Goal: Task Accomplishment & Management: Complete application form

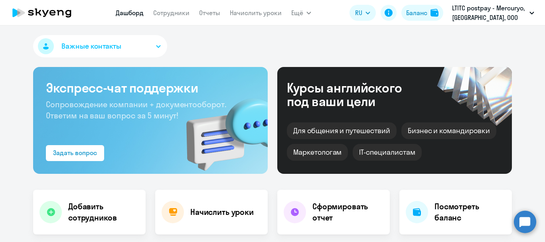
select select "30"
click at [176, 14] on link "Сотрудники" at bounding box center [171, 13] width 36 height 8
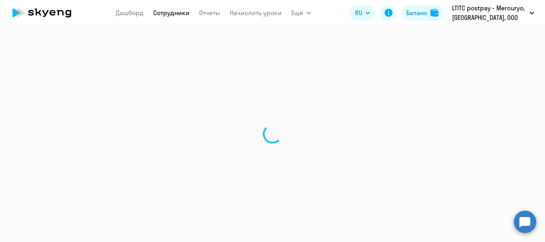
select select "30"
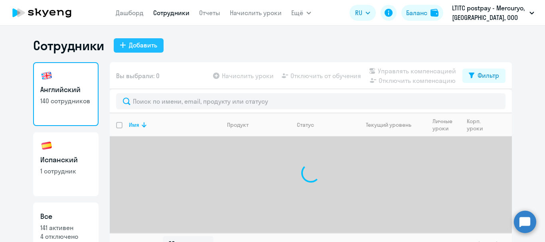
click at [154, 50] on button "Добавить" at bounding box center [139, 45] width 50 height 14
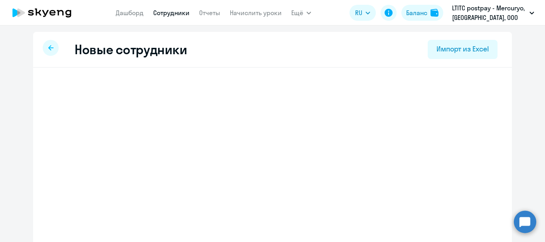
select select "english_adult_not_native_speaker"
select select "3"
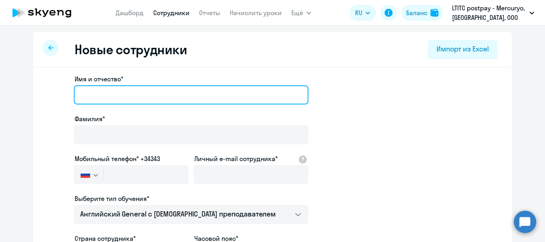
click at [117, 93] on input "Имя и отчество*" at bounding box center [191, 94] width 234 height 19
type input "[PERSON_NAME]"
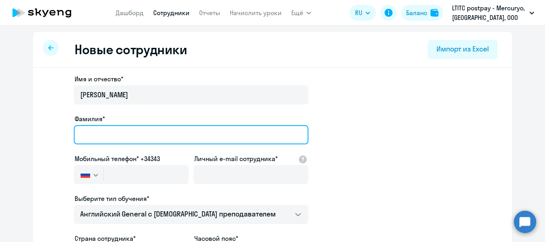
click at [128, 132] on input "Фамилия*" at bounding box center [191, 134] width 234 height 19
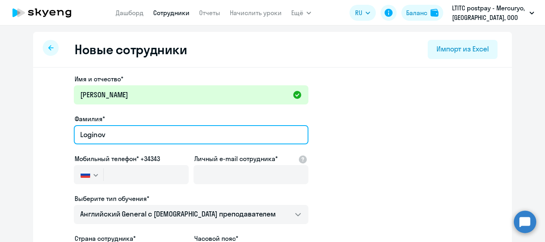
type input "Loginov"
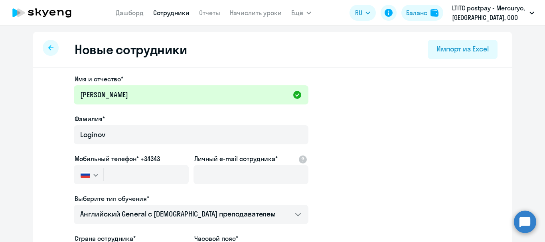
click at [84, 171] on img "button" at bounding box center [86, 174] width 10 height 6
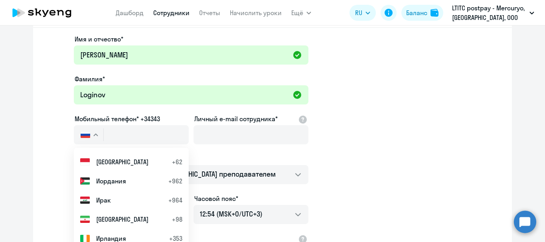
scroll to position [1396, 0]
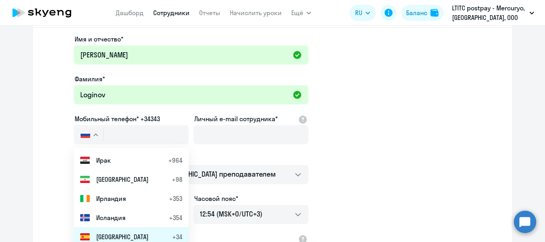
click at [104, 234] on span "[GEOGRAPHIC_DATA]" at bounding box center [122, 237] width 52 height 10
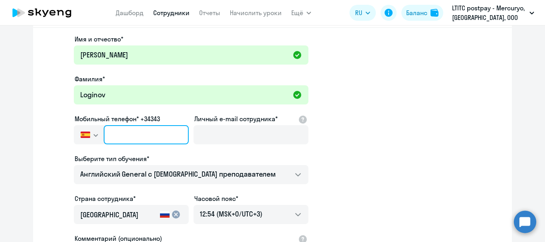
click at [132, 131] on input "text" at bounding box center [146, 134] width 85 height 19
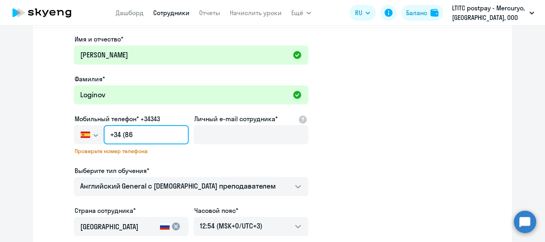
type input "+34 (8"
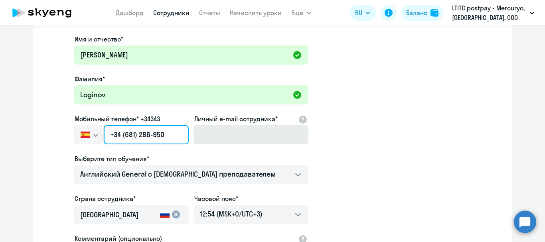
type input "+34 (681) 286-950"
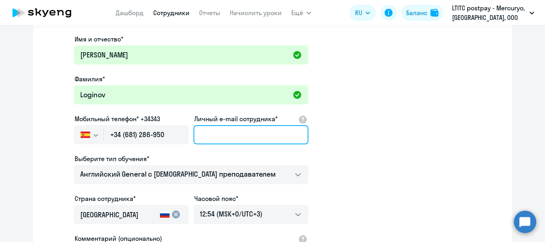
click at [208, 141] on input "Личный e-mail сотрудника*" at bounding box center [250, 134] width 115 height 19
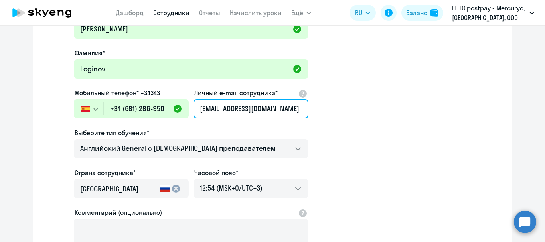
scroll to position [80, 0]
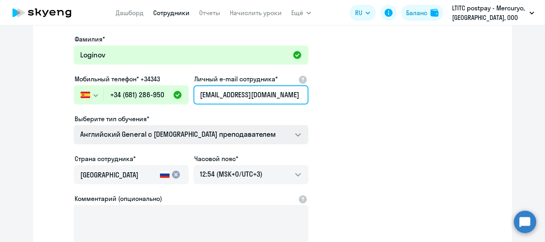
type input "[EMAIL_ADDRESS][DOMAIN_NAME]"
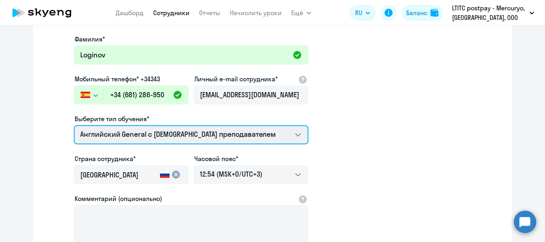
click at [186, 133] on select "Премиум уроки по испанскому языку для взрослых Talks 15 минутные разговоры на а…" at bounding box center [191, 134] width 234 height 19
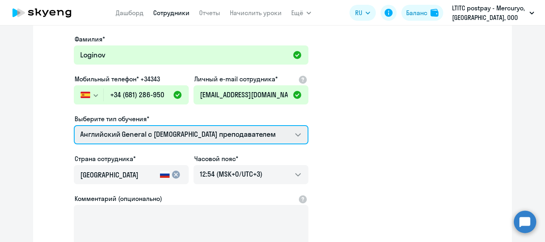
select select "english_adult_native_speaker"
click at [74, 125] on select "Премиум уроки по испанскому языку для взрослых Talks 15 минутные разговоры на а…" at bounding box center [191, 134] width 234 height 19
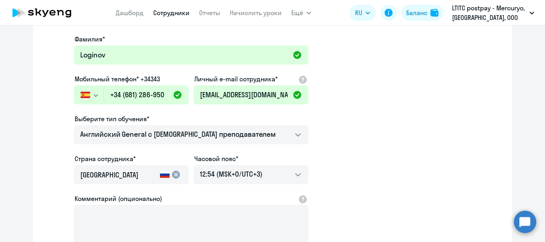
click at [172, 173] on mat-icon "cancel" at bounding box center [176, 175] width 10 height 10
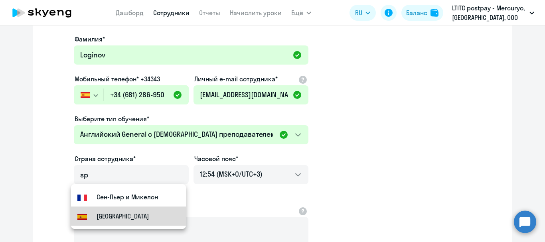
click at [134, 212] on mat-option "[GEOGRAPHIC_DATA]" at bounding box center [128, 216] width 115 height 19
type input "[GEOGRAPHIC_DATA]"
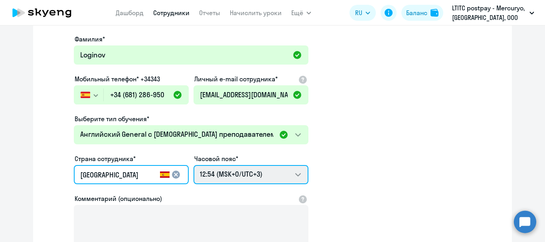
click at [292, 165] on select "22:54 (MSK-14/UTC-11) 23:54 (MSK-13/UTC-10) 00:54 (MSK-12/UTC-9) 01:54 (MSK-11/…" at bounding box center [250, 174] width 115 height 19
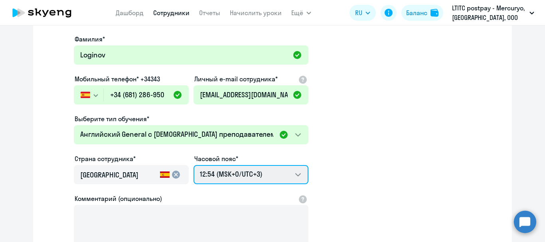
select select "2"
click at [193, 165] on select "22:54 (MSK-14/UTC-11) 23:54 (MSK-13/UTC-10) 00:54 (MSK-12/UTC-9) 01:54 (MSK-11/…" at bounding box center [250, 174] width 115 height 19
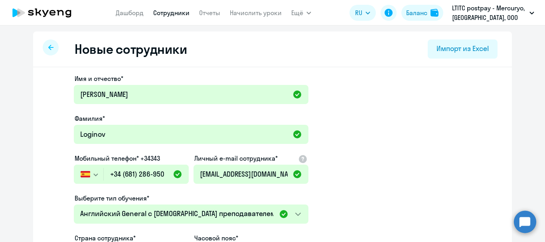
scroll to position [0, 0]
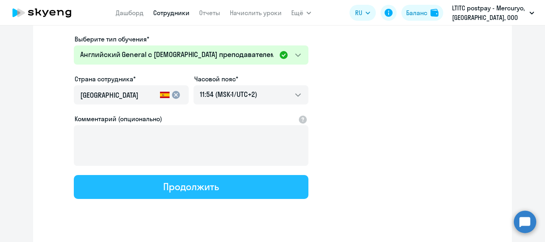
click at [247, 190] on button "Продолжить" at bounding box center [191, 187] width 234 height 24
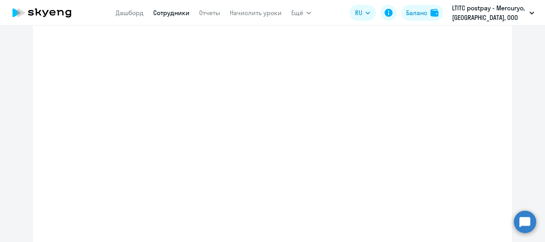
select select "english_adult_native_speaker"
select select "2"
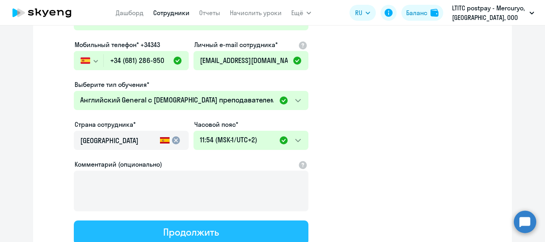
scroll to position [8, 0]
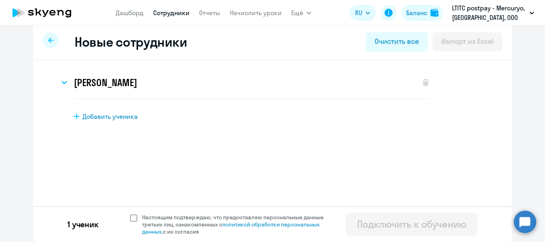
click at [130, 218] on span at bounding box center [133, 218] width 7 height 7
click at [130, 214] on input "Настоящим подтверждаю, что предоставляю персональные данные третьих лиц, ознако…" at bounding box center [130, 213] width 0 height 0
checkbox input "true"
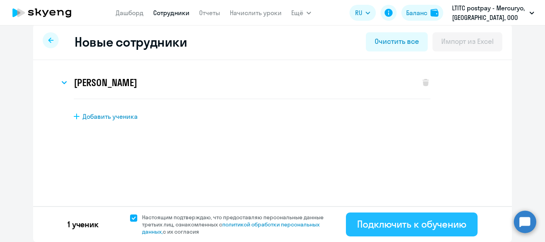
click at [364, 228] on div "Подключить к обучению" at bounding box center [411, 224] width 109 height 13
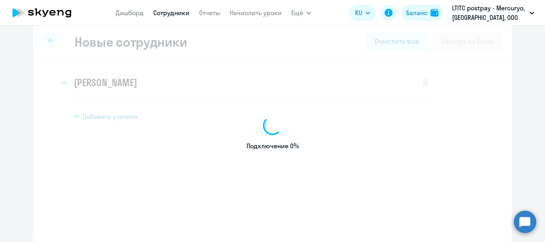
select select "english_adult_not_native_speaker"
select select "3"
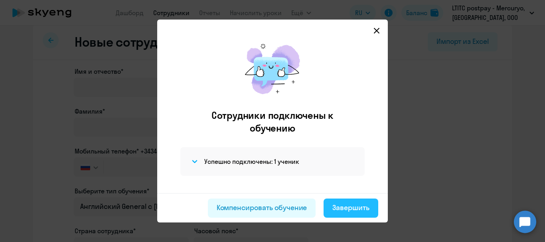
click at [340, 213] on button "Завершить" at bounding box center [350, 208] width 55 height 19
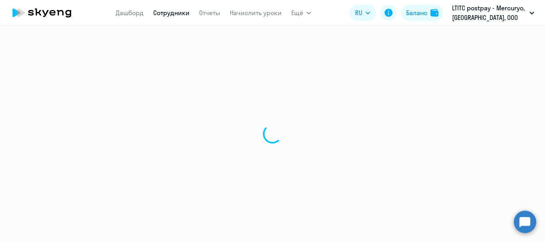
select select "30"
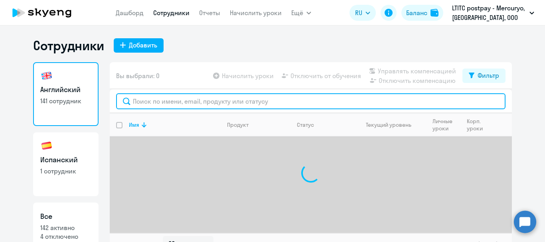
click at [210, 99] on input "text" at bounding box center [310, 101] width 389 height 16
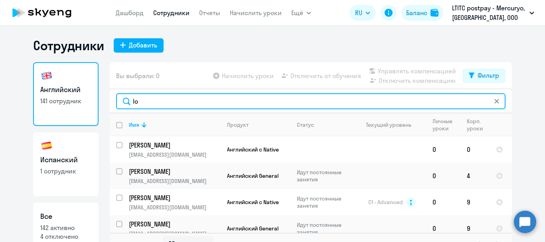
type input "l"
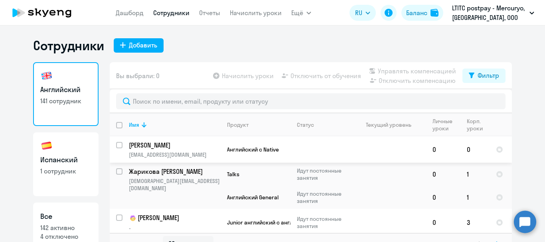
click at [137, 148] on p "[PERSON_NAME]" at bounding box center [174, 145] width 90 height 9
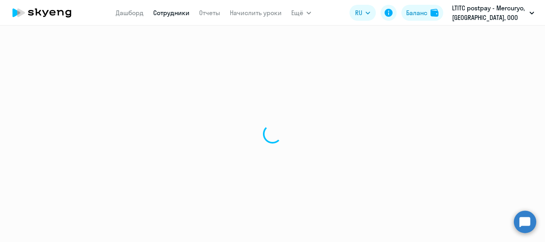
select select "english"
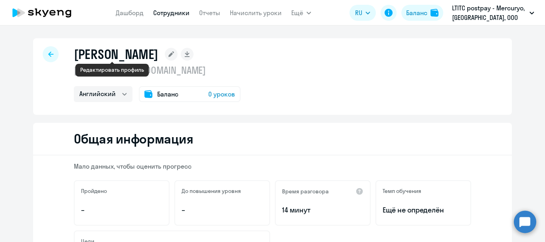
click at [165, 56] on rect at bounding box center [171, 54] width 13 height 13
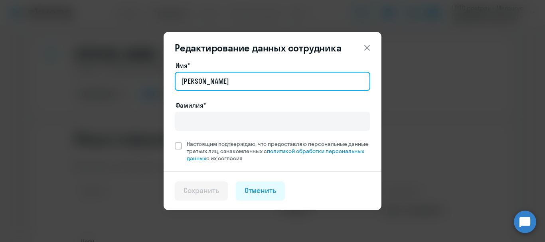
drag, startPoint x: 199, startPoint y: 81, endPoint x: 175, endPoint y: 80, distance: 23.2
click at [175, 80] on input "[PERSON_NAME]" at bounding box center [272, 81] width 195 height 19
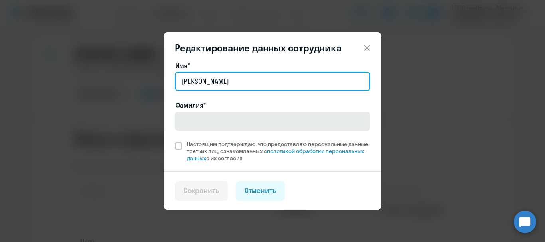
type input "[PERSON_NAME]"
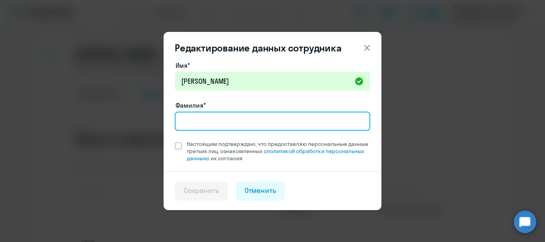
click at [195, 122] on input "Фамилия*" at bounding box center [272, 121] width 195 height 19
type input "Loginov"
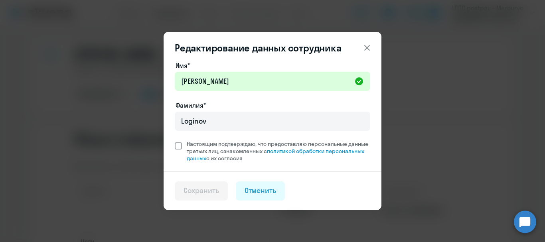
click at [180, 147] on span at bounding box center [178, 145] width 7 height 7
click at [175, 140] on input "Настоящим подтверждаю, что предоставляю персональные данные третьих лиц, ознако…" at bounding box center [174, 140] width 0 height 0
checkbox input "true"
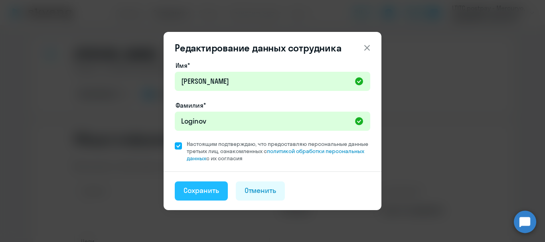
click at [217, 191] on div "Сохранить" at bounding box center [200, 190] width 35 height 10
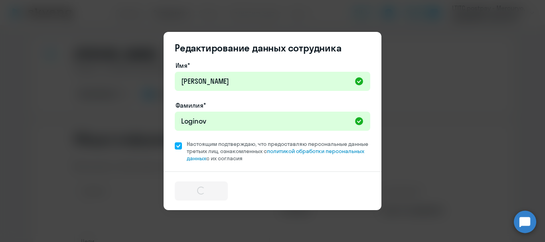
select select "english"
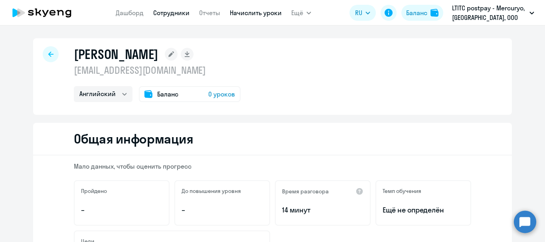
click at [262, 13] on link "Начислить уроки" at bounding box center [256, 13] width 52 height 8
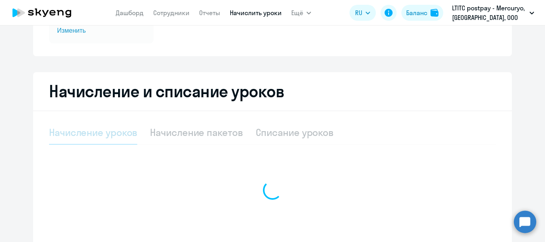
scroll to position [191, 0]
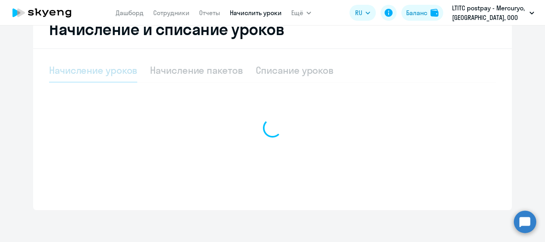
select select "10"
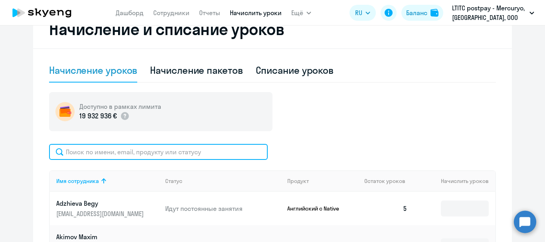
click at [218, 146] on input "text" at bounding box center [158, 152] width 219 height 16
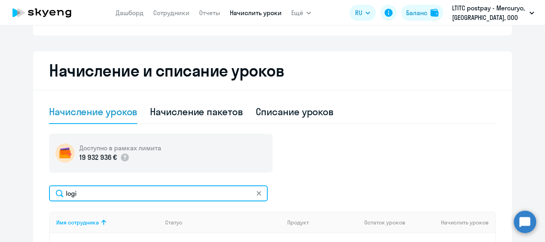
scroll to position [271, 0]
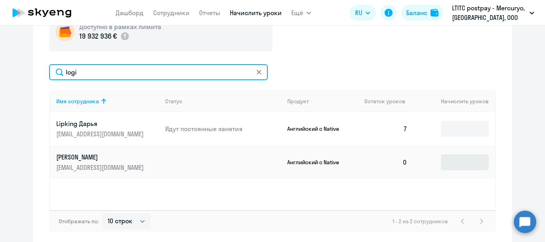
type input "logi"
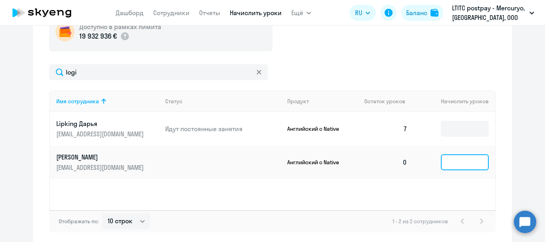
click at [461, 167] on input at bounding box center [465, 162] width 48 height 16
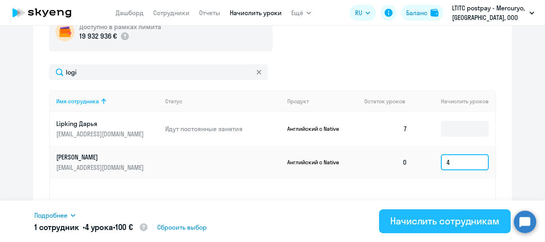
type input "4"
click at [428, 224] on div "Начислить сотрудникам" at bounding box center [444, 221] width 109 height 13
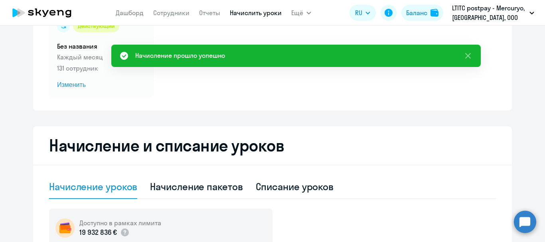
scroll to position [71, 0]
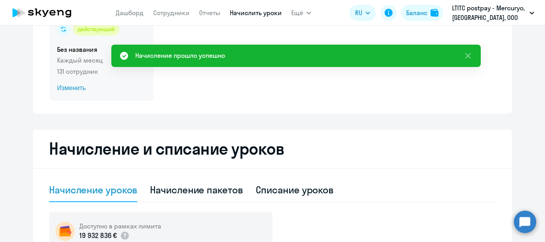
click at [79, 87] on span "Изменить" at bounding box center [101, 88] width 89 height 10
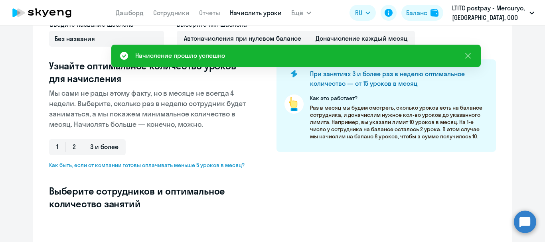
select select "10"
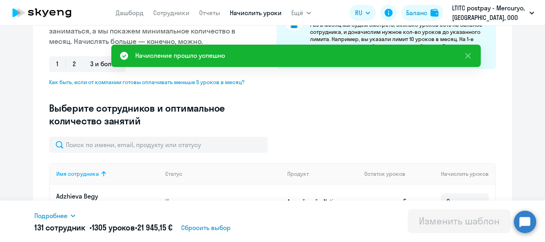
scroll to position [151, 0]
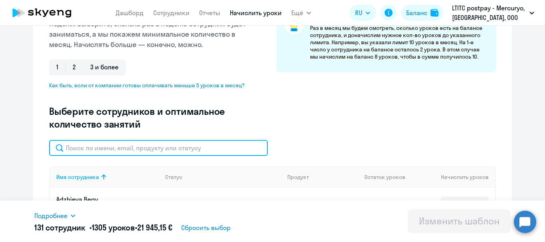
click at [161, 150] on input "text" at bounding box center [158, 148] width 219 height 16
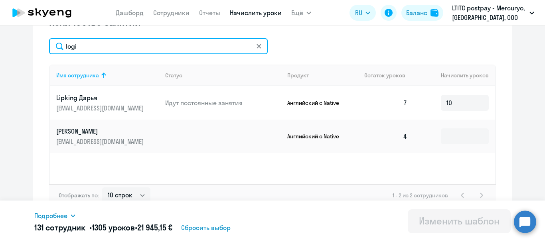
scroll to position [262, 0]
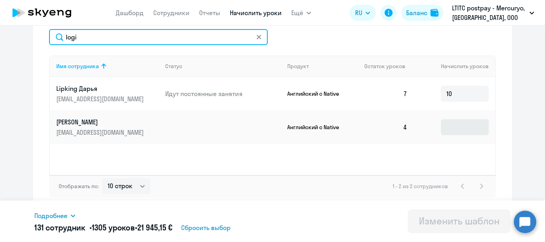
type input "logi"
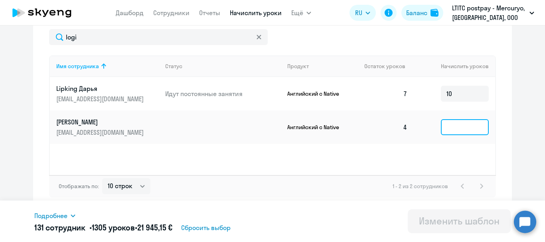
click at [451, 129] on input at bounding box center [465, 127] width 48 height 16
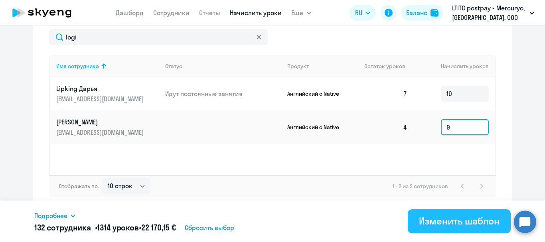
type input "9"
click at [463, 218] on div "Изменить шаблон" at bounding box center [459, 221] width 81 height 13
